Goal: Task Accomplishment & Management: Use online tool/utility

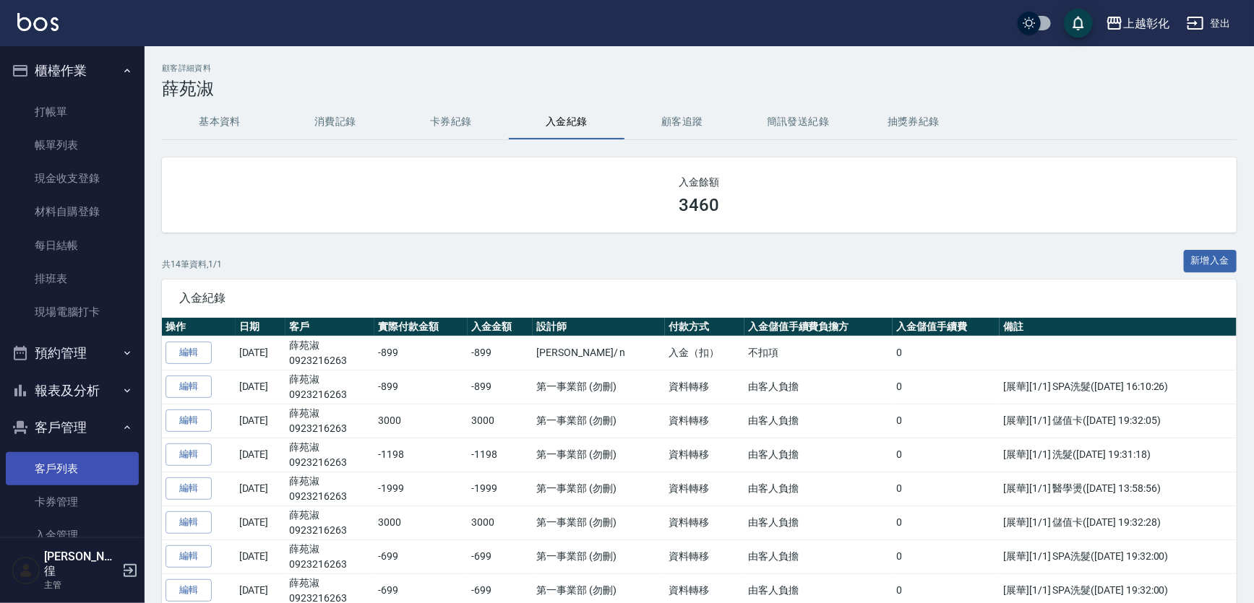
click at [71, 462] on link "客戶列表" at bounding box center [72, 468] width 133 height 33
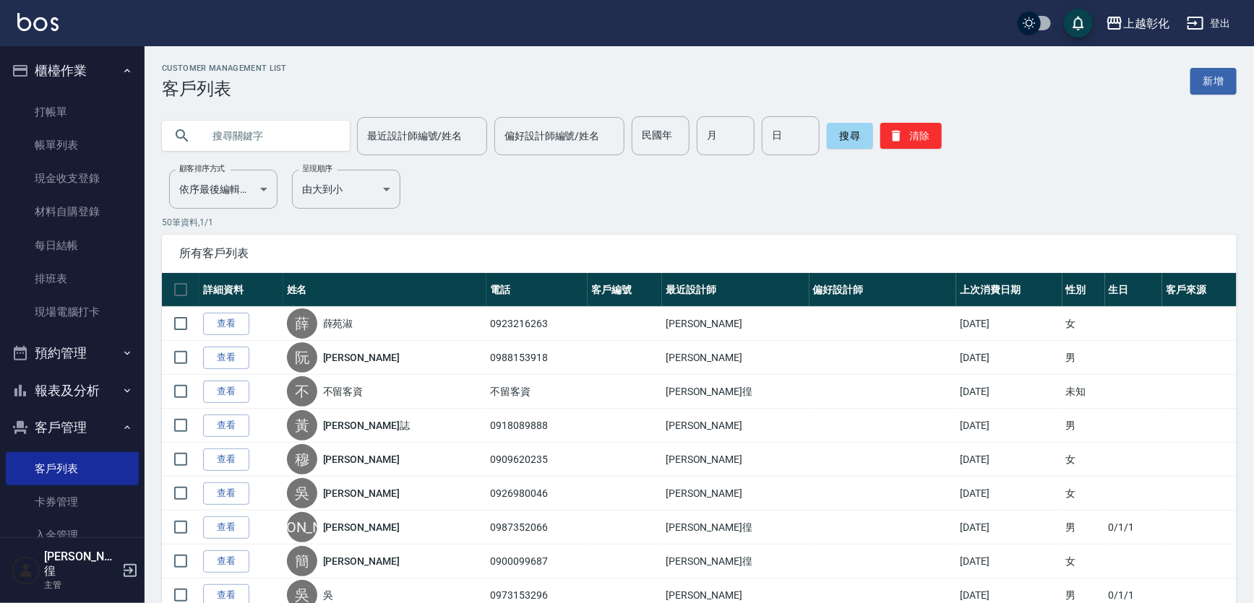
click at [238, 130] on input "text" at bounding box center [270, 135] width 136 height 39
type input "0970605"
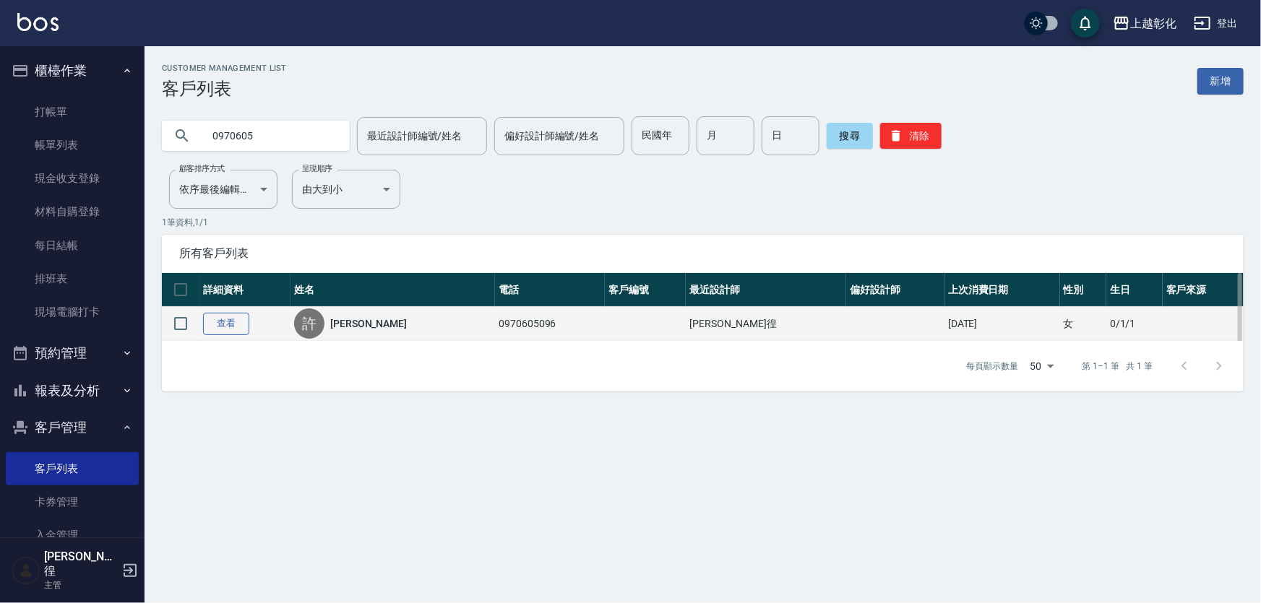
click at [210, 335] on link "查看" at bounding box center [226, 324] width 46 height 22
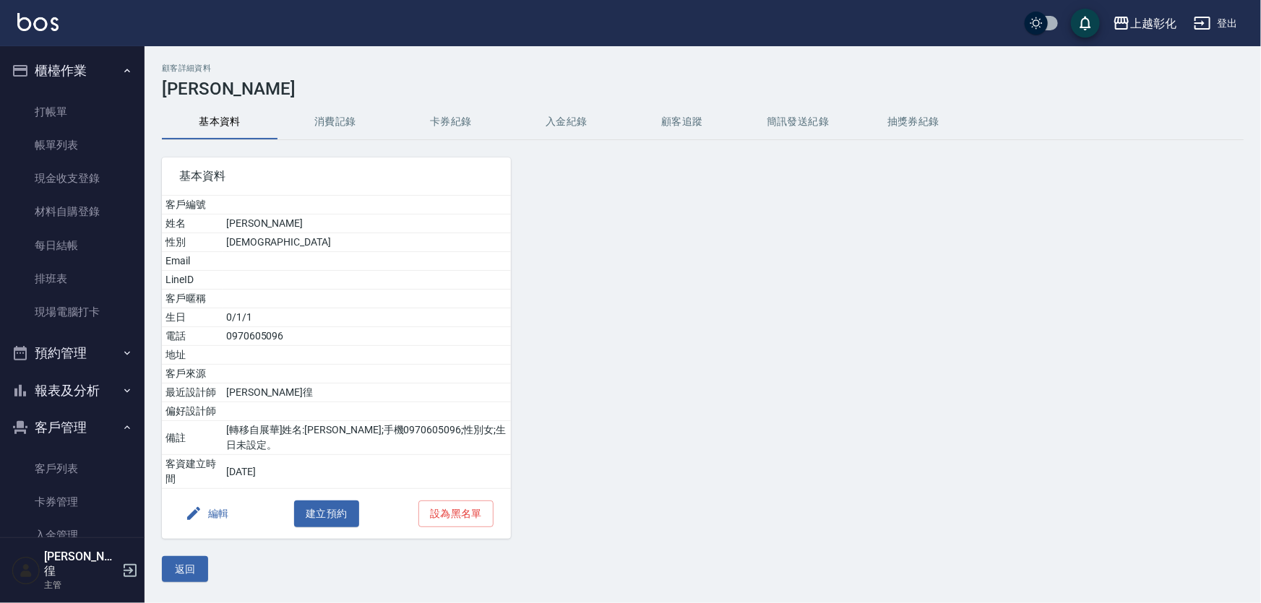
click at [567, 114] on button "入金紀錄" at bounding box center [567, 122] width 116 height 35
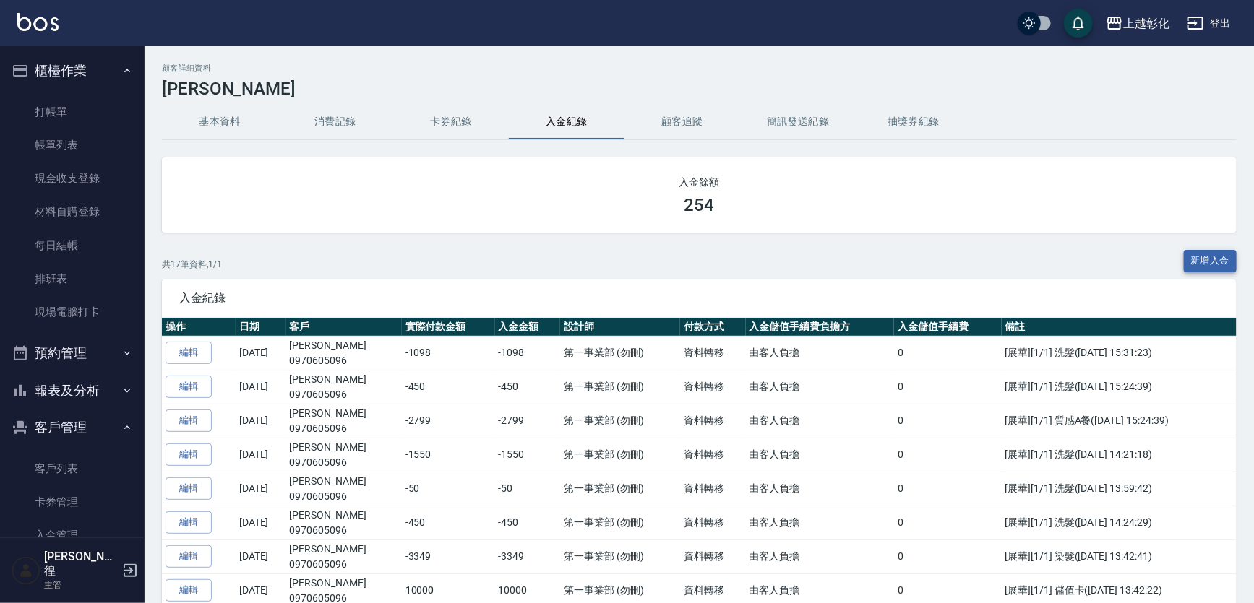
click at [1207, 267] on button "新增入金" at bounding box center [1210, 261] width 53 height 22
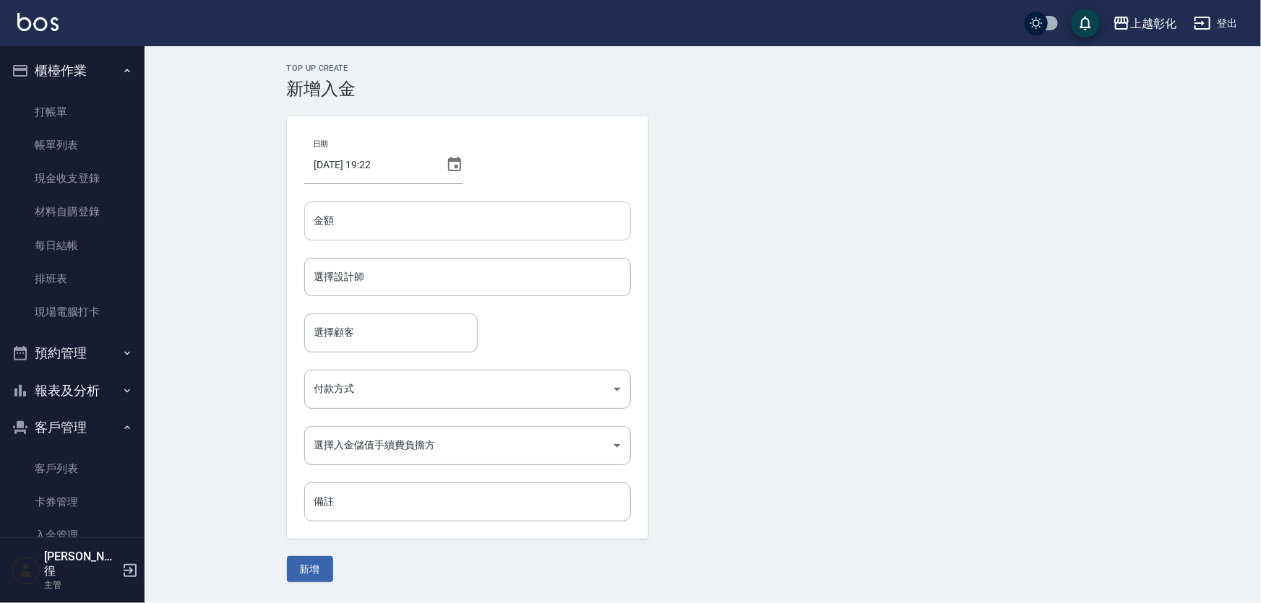
click at [401, 228] on input "金額" at bounding box center [467, 221] width 327 height 39
type input "9"
type input "-254"
click at [401, 268] on input "選擇設計師" at bounding box center [468, 276] width 314 height 25
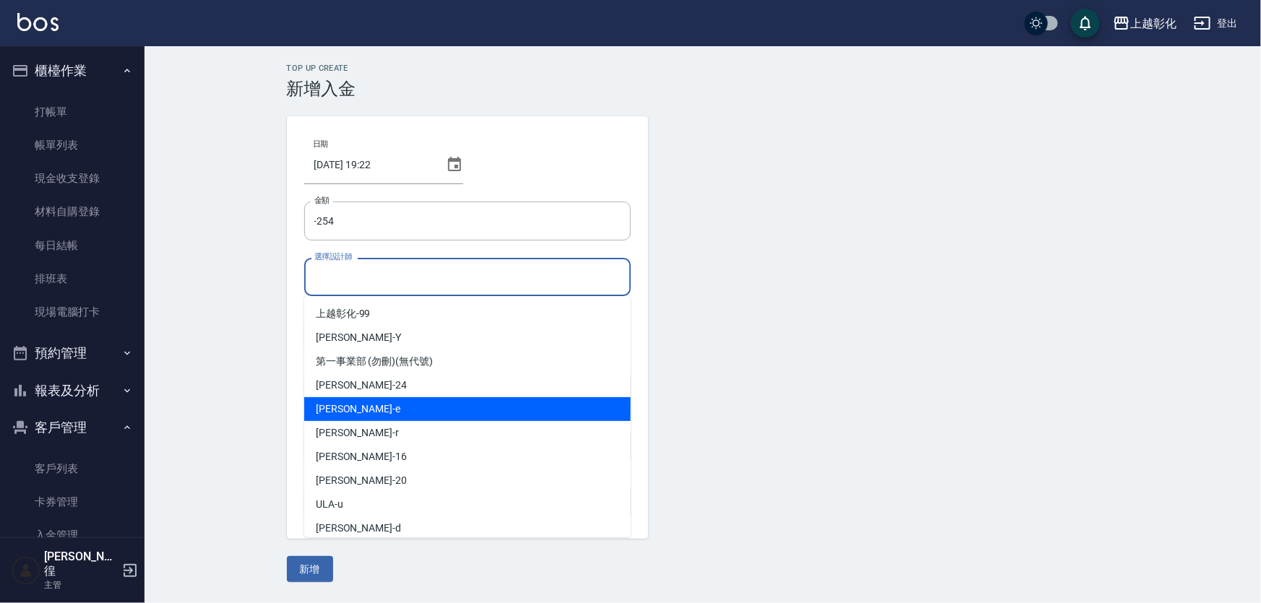
click at [399, 412] on div "[PERSON_NAME] -e" at bounding box center [467, 409] width 327 height 24
type input "[PERSON_NAME]-e"
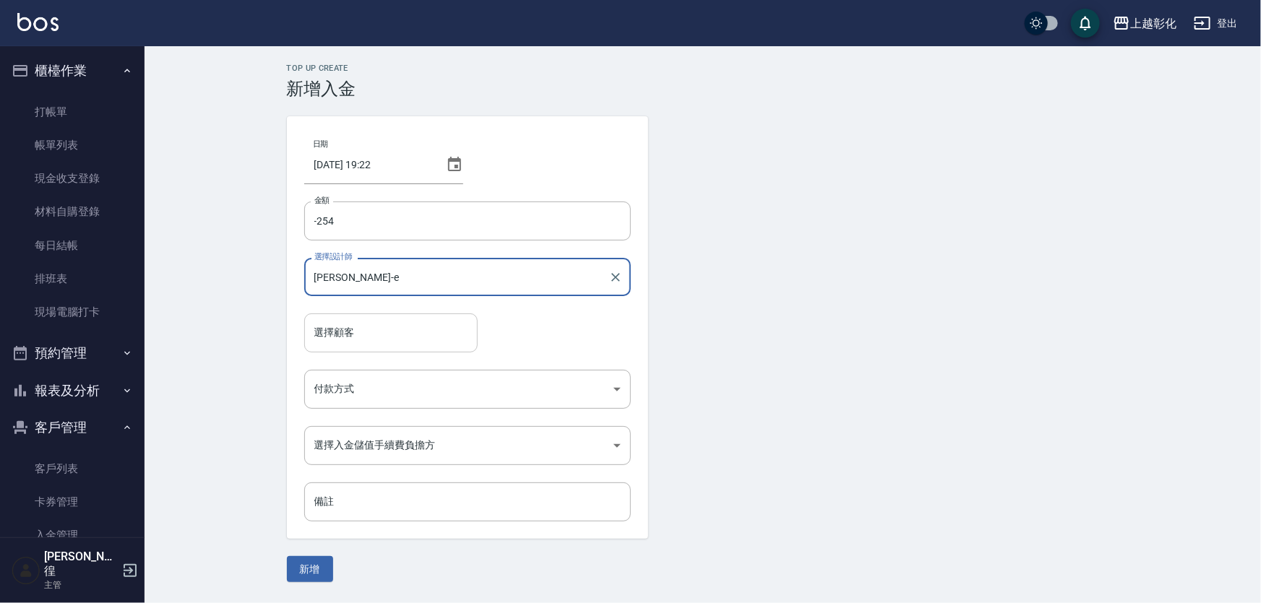
click at [343, 331] on div "選擇顧客 選擇顧客" at bounding box center [390, 333] width 173 height 38
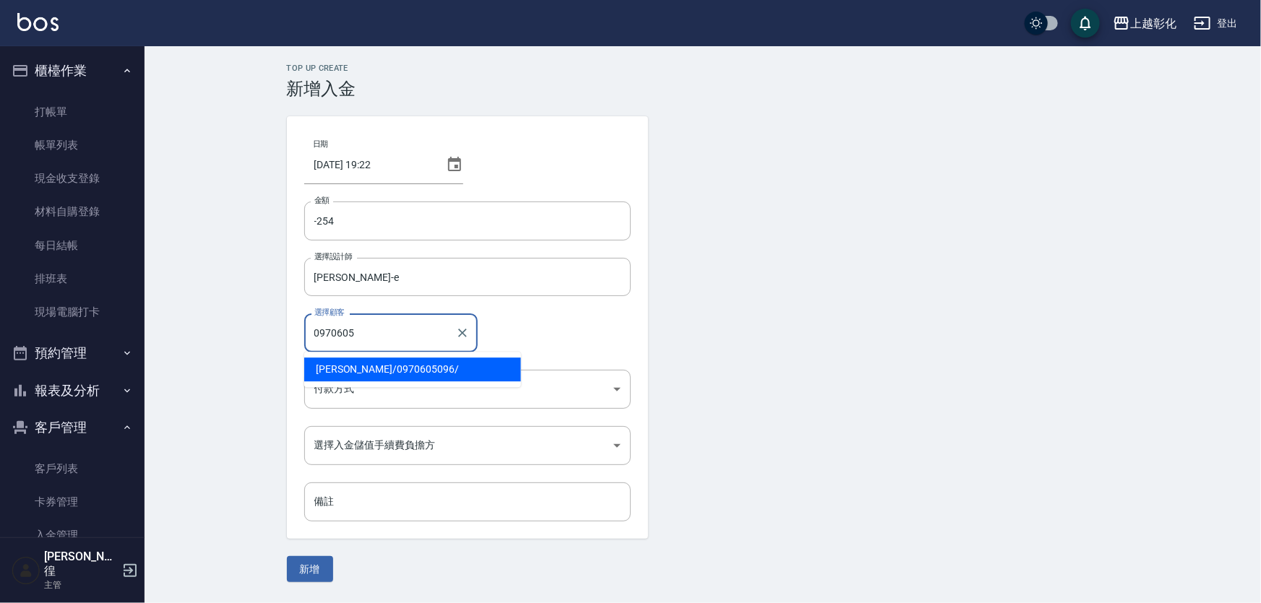
click at [351, 379] on span "[PERSON_NAME]/ 0970605096 /" at bounding box center [412, 370] width 217 height 24
type input "[PERSON_NAME]/0970605096/"
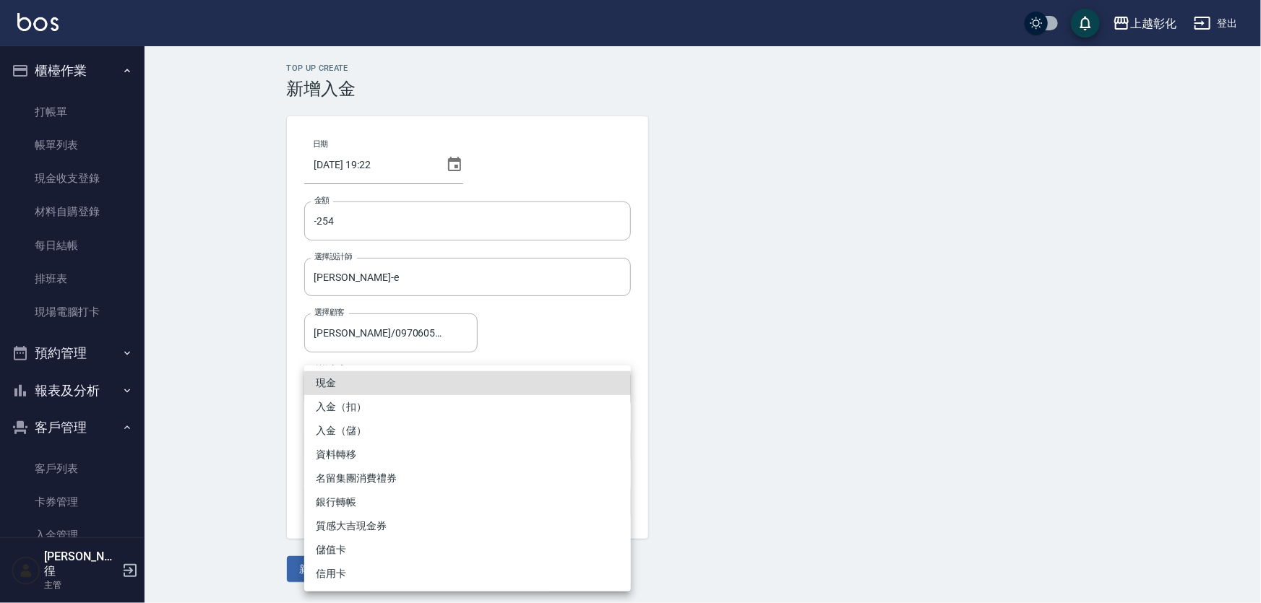
click at [351, 379] on body "上越彰化 登出 櫃檯作業 打帳單 帳單列表 現金收支登錄 材料自購登錄 每日結帳 排班表 現場電腦打卡 預約管理 預約管理 單日預約紀錄 單週預約紀錄 報表及…" at bounding box center [630, 301] width 1261 height 603
click at [371, 412] on li "入金（扣）" at bounding box center [467, 407] width 327 height 24
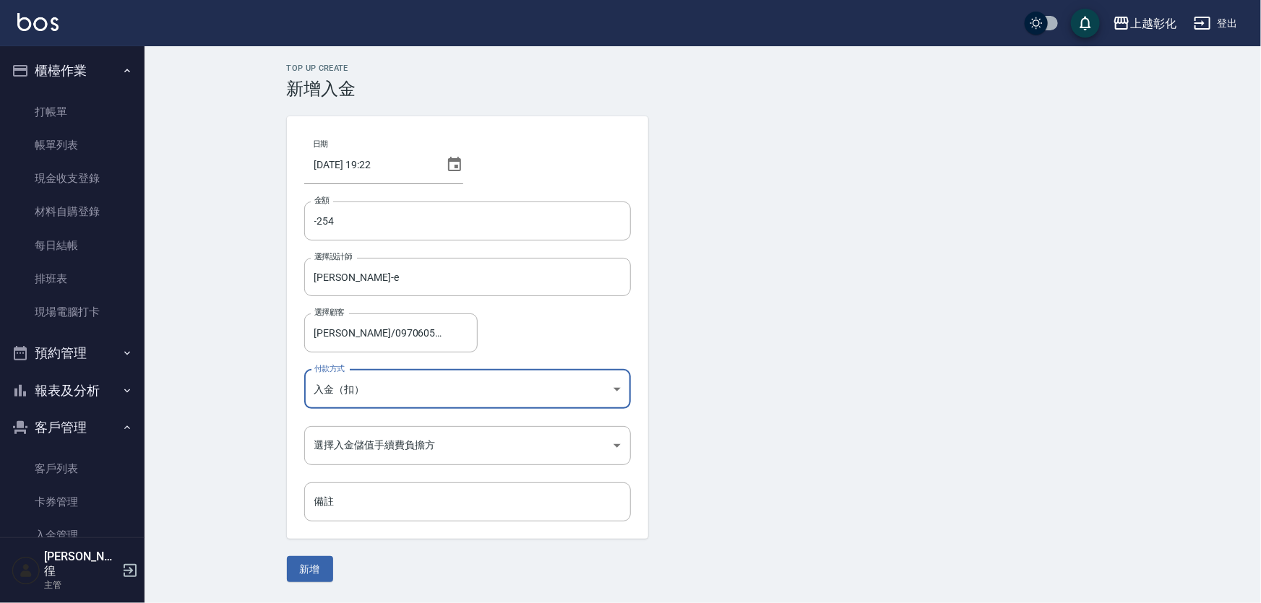
type input "入金（扣）"
click at [393, 456] on body "上越彰化 登出 櫃檯作業 打帳單 帳單列表 現金收支登錄 材料自購登錄 每日結帳 排班表 現場電腦打卡 預約管理 預約管理 單日預約紀錄 單週預約紀錄 報表及…" at bounding box center [630, 301] width 1261 height 603
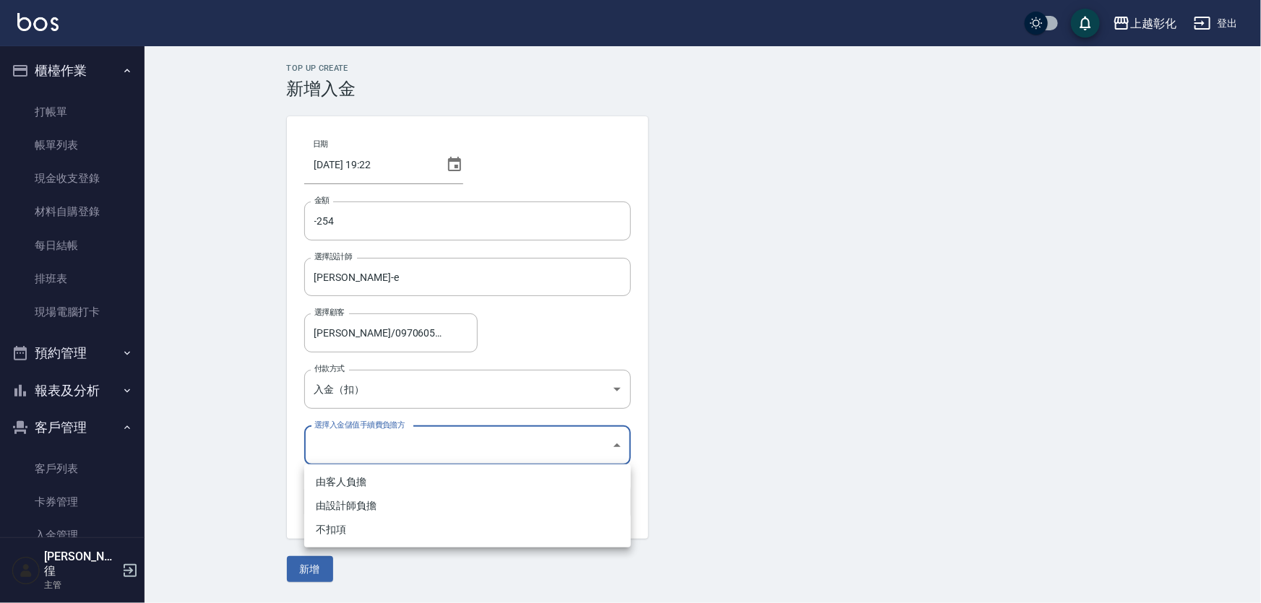
click at [374, 538] on li "不扣項" at bounding box center [467, 530] width 327 height 24
type input "WITHOUTHANDLINGFEE"
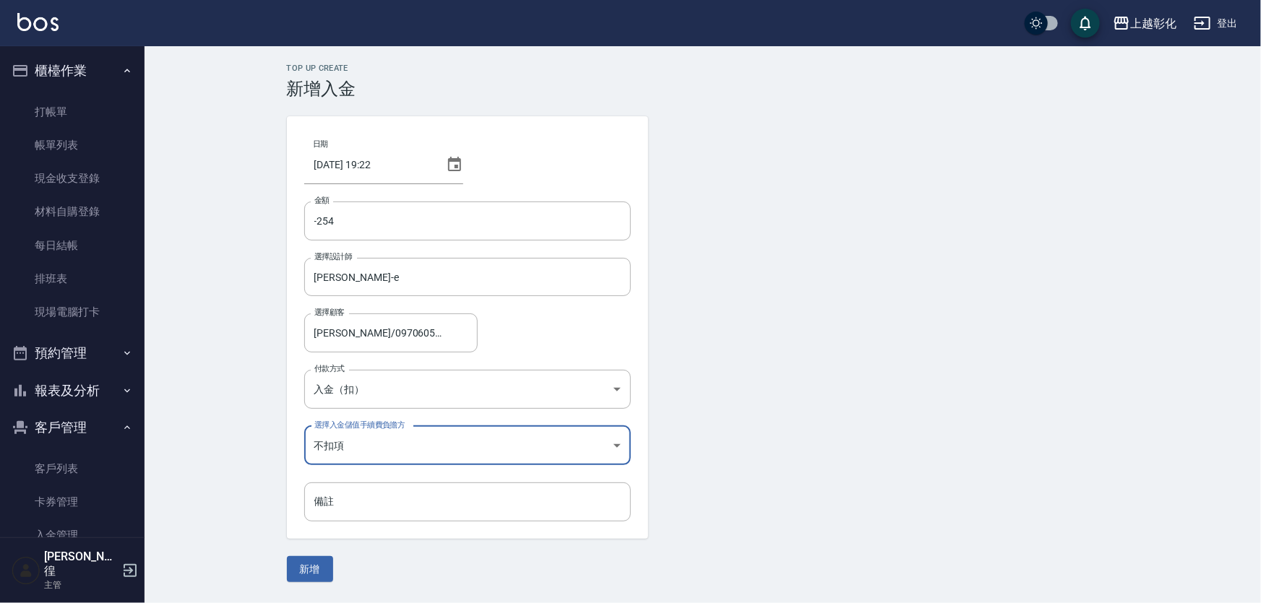
click at [321, 557] on button "新增" at bounding box center [310, 569] width 46 height 27
